Goal: Task Accomplishment & Management: Complete application form

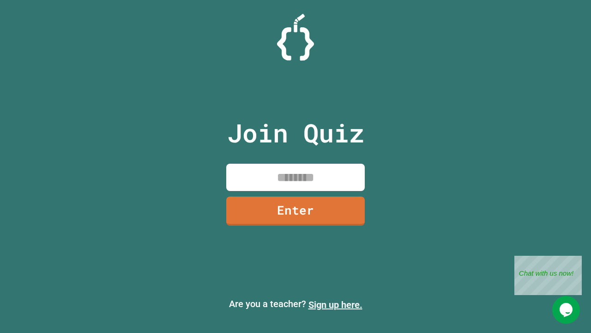
click at [335, 305] on link "Sign up here." at bounding box center [336, 304] width 54 height 11
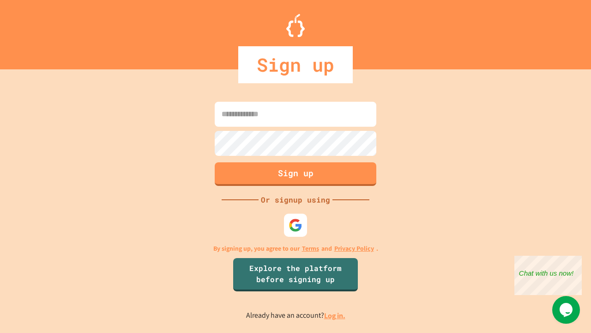
click at [335, 315] on link "Log in." at bounding box center [334, 316] width 21 height 10
